Goal: Transaction & Acquisition: Purchase product/service

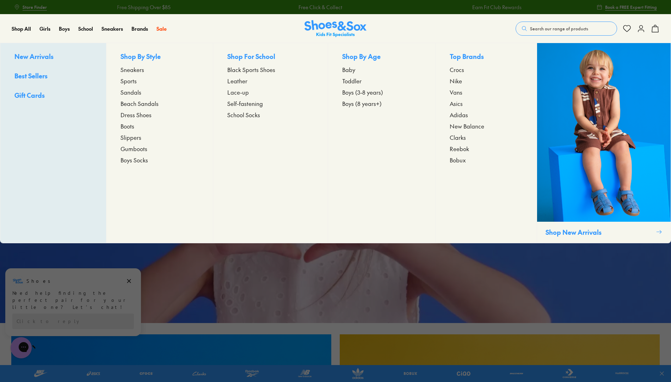
click at [463, 138] on span "Clarks" at bounding box center [458, 137] width 16 height 8
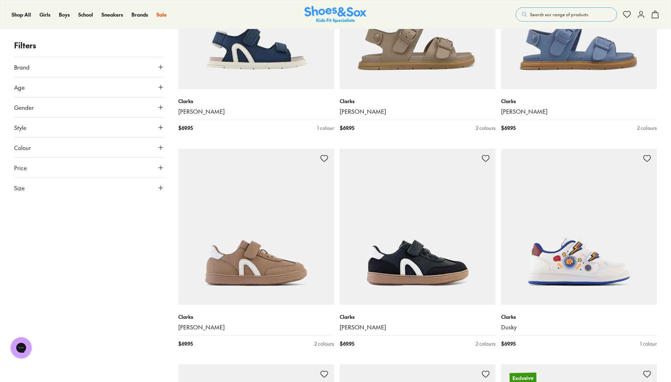
scroll to position [141, 0]
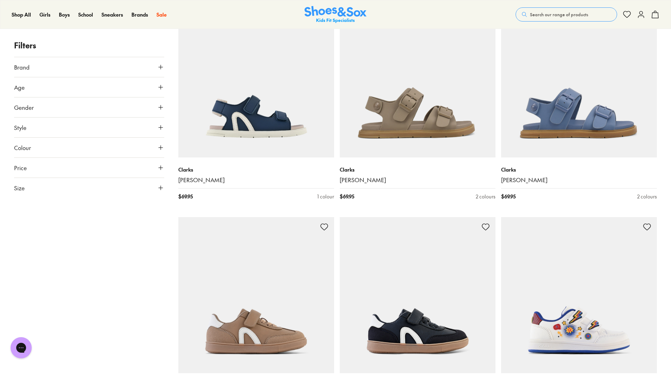
click at [162, 187] on icon at bounding box center [160, 187] width 7 height 7
click at [28, 249] on button "28" at bounding box center [25, 247] width 23 height 17
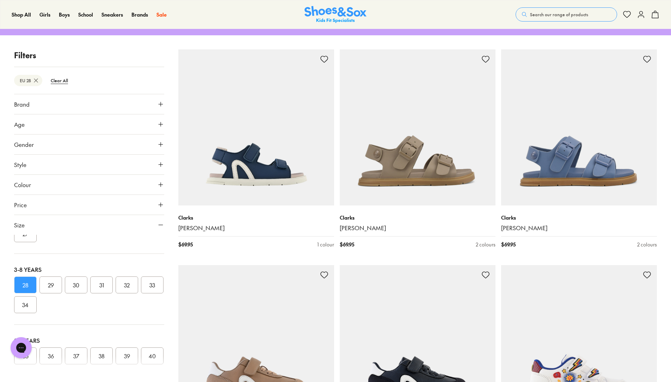
click at [161, 225] on use at bounding box center [161, 225] width 4 height 0
click at [158, 164] on icon at bounding box center [160, 164] width 7 height 7
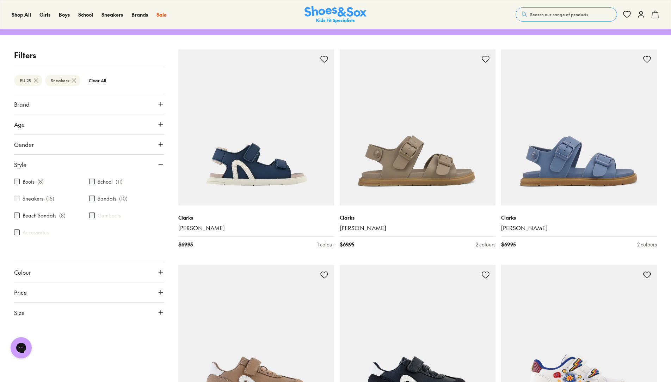
type input "***"
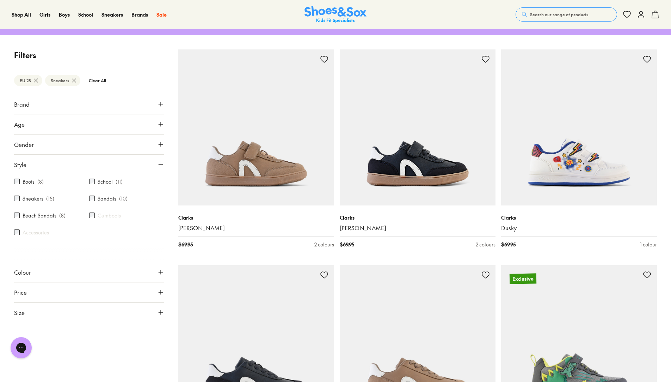
click at [161, 162] on icon at bounding box center [160, 164] width 7 height 7
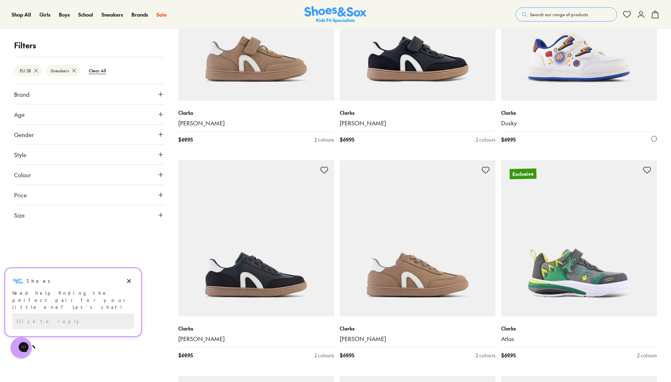
scroll to position [199, 0]
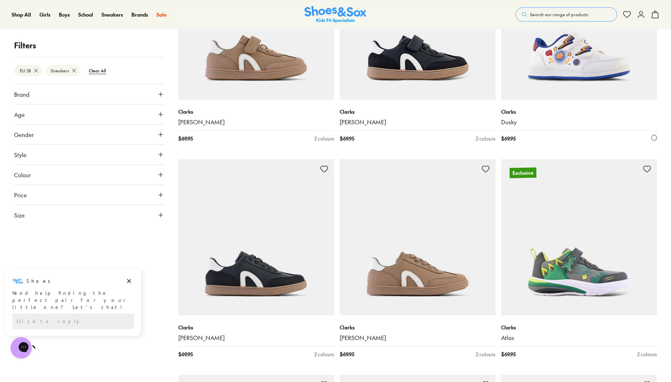
click at [569, 74] on img at bounding box center [579, 22] width 156 height 156
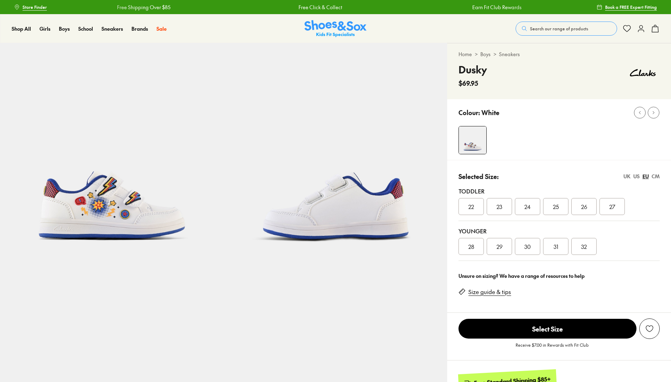
select select "*"
click at [475, 246] on div "28" at bounding box center [471, 246] width 25 height 17
